Goal: Transaction & Acquisition: Book appointment/travel/reservation

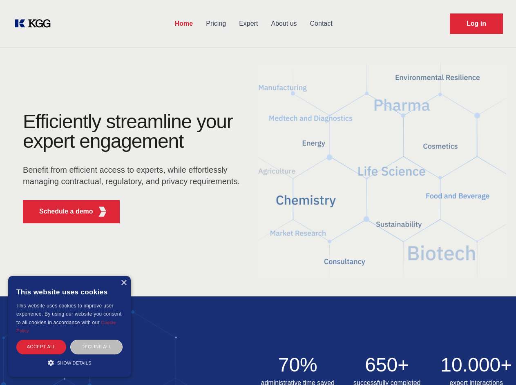
click at [258, 192] on div "Efficiently streamline your expert engagement Benefit from efficient access to …" at bounding box center [134, 171] width 248 height 118
click at [61, 212] on p "Schedule a demo" at bounding box center [66, 212] width 54 height 10
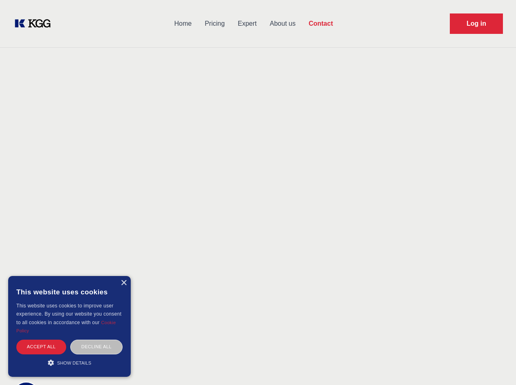
click at [123, 283] on div "× This website uses cookies This website uses cookies to improve user experienc…" at bounding box center [69, 326] width 123 height 101
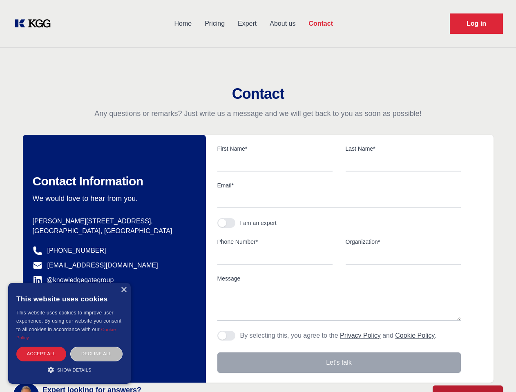
click at [41, 347] on div "Accept all" at bounding box center [41, 354] width 50 height 14
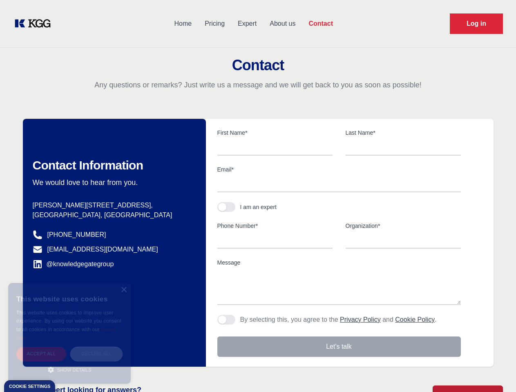
click at [96, 347] on div "Decline all" at bounding box center [96, 354] width 52 height 14
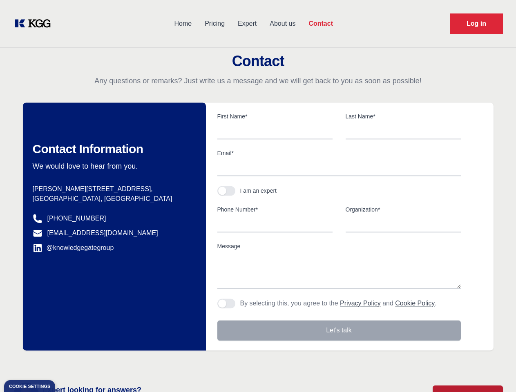
click at [69, 363] on main "Contact Any questions or remarks? Just write us a message and we will get back …" at bounding box center [258, 212] width 516 height 425
